Goal: Task Accomplishment & Management: Use online tool/utility

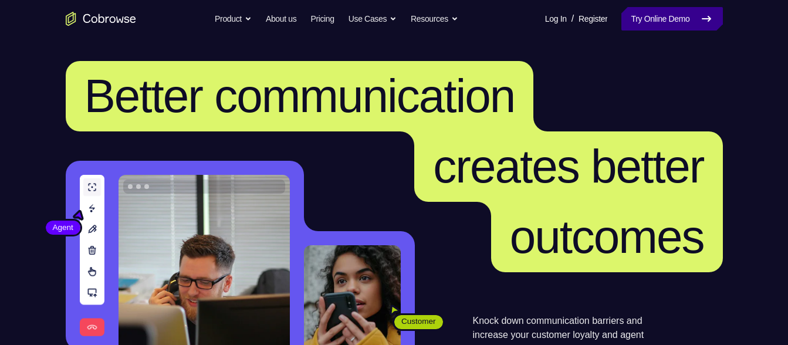
click at [650, 16] on link "Try Online Demo" at bounding box center [671, 18] width 101 height 23
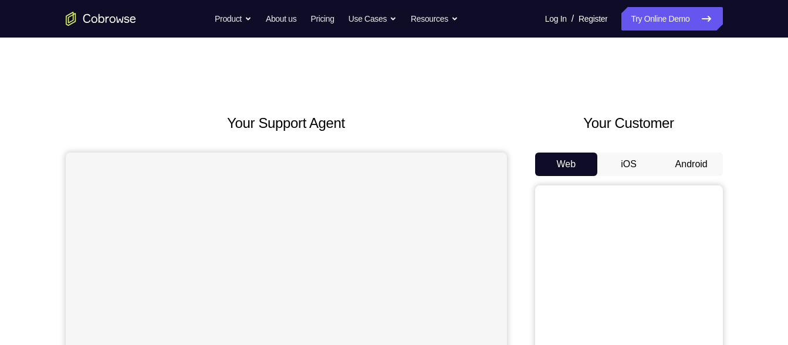
click at [684, 158] on button "Android" at bounding box center [691, 164] width 63 height 23
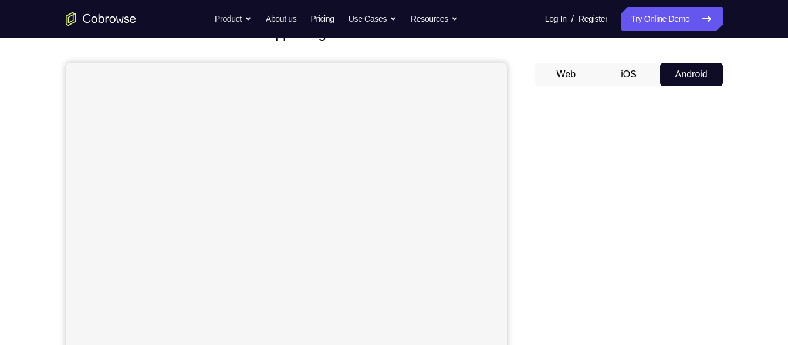
scroll to position [89, 0]
